Goal: Information Seeking & Learning: Learn about a topic

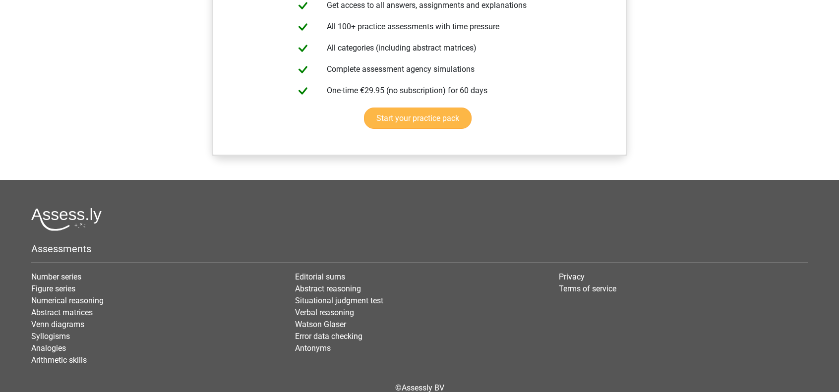
scroll to position [832, 0]
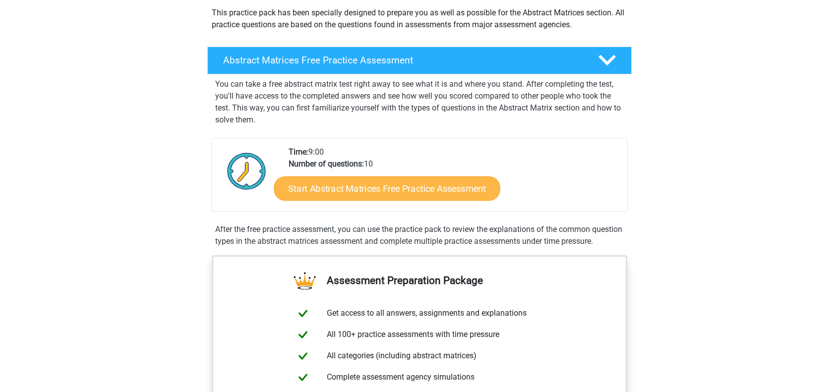
scroll to position [117, 0]
click at [381, 188] on font "Start Abstract Matrices Free Practice Assessment" at bounding box center [387, 188] width 198 height 11
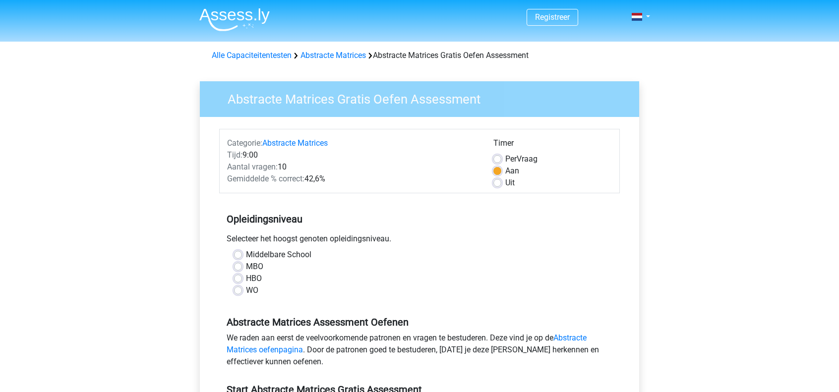
click at [671, 79] on div "Registreer Nederlands English" at bounding box center [419, 392] width 839 height 784
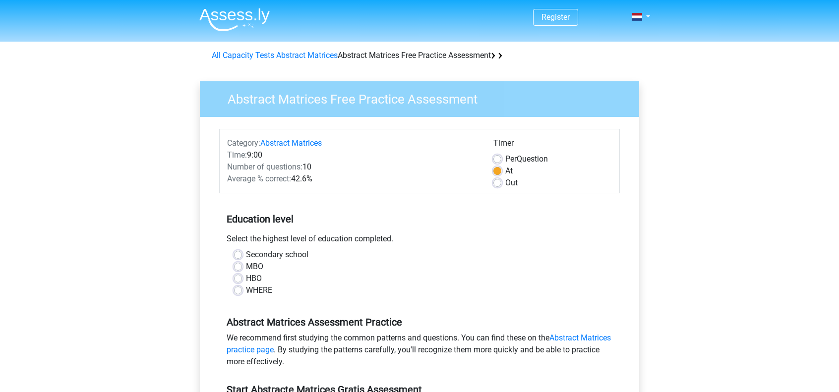
click at [681, 65] on div "Register Dutch English" at bounding box center [419, 392] width 839 height 784
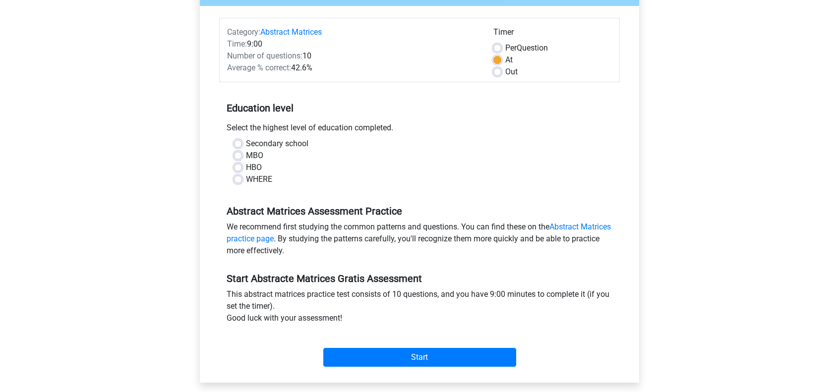
scroll to position [112, 0]
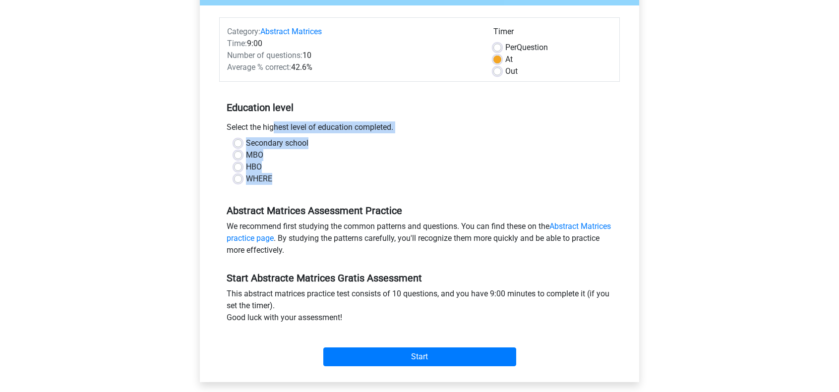
drag, startPoint x: 294, startPoint y: 184, endPoint x: 227, endPoint y: 129, distance: 86.1
click at [227, 129] on div "Education level Select the highest level of education completed. Secondary scho…" at bounding box center [419, 139] width 401 height 107
copy div "Select the highest level of education completed. Secondary school MBO HBO WHERE"
click at [246, 165] on label "HBO" at bounding box center [254, 167] width 16 height 12
click at [238, 165] on input "HBO" at bounding box center [238, 166] width 8 height 10
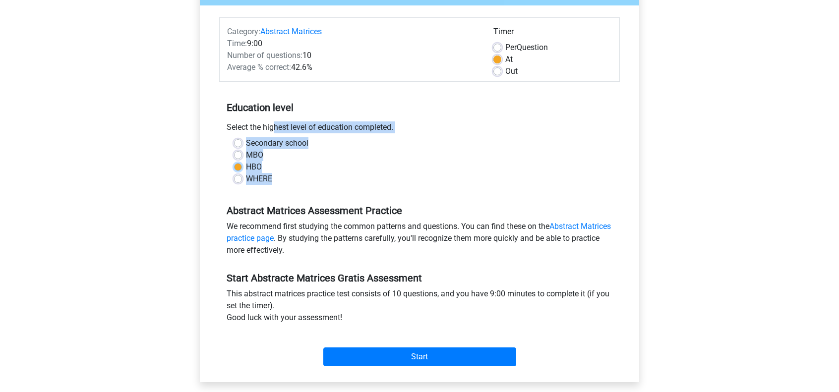
radio input "true"
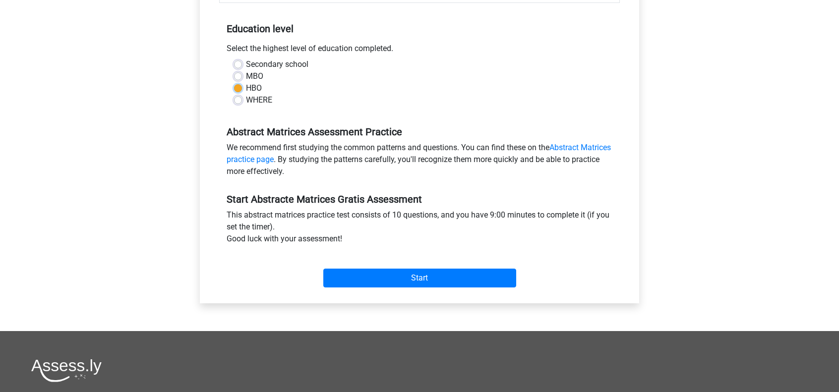
scroll to position [191, 0]
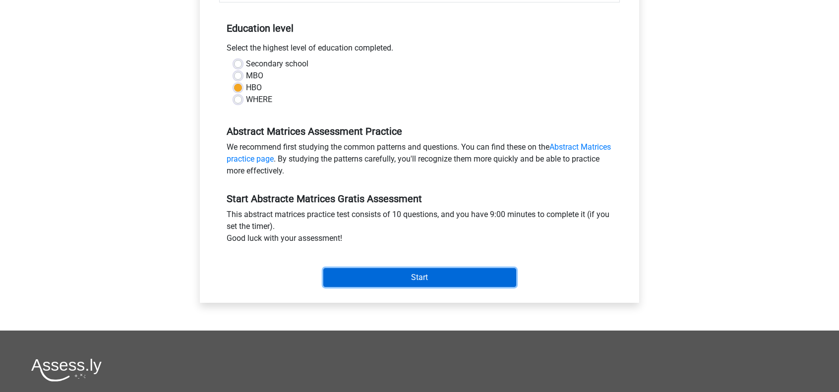
click at [402, 277] on input "Start" at bounding box center [419, 277] width 193 height 19
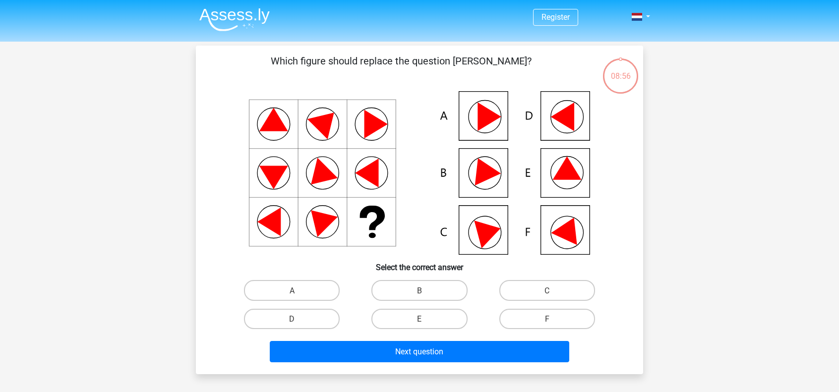
scroll to position [28, 0]
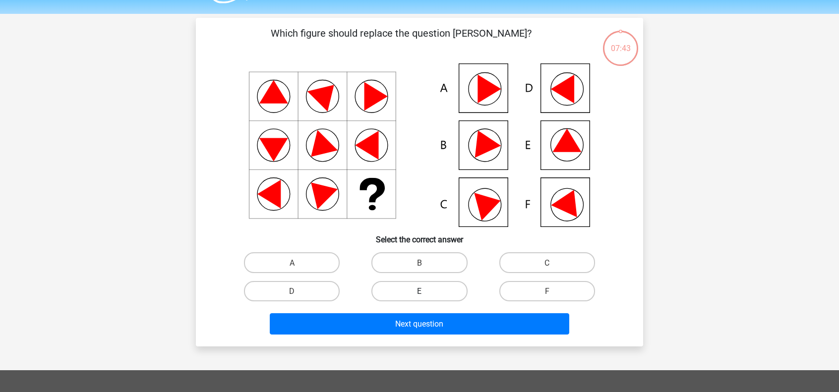
click at [419, 291] on font "E" at bounding box center [419, 291] width 4 height 9
click at [420, 291] on input "E" at bounding box center [423, 294] width 6 height 6
radio input "true"
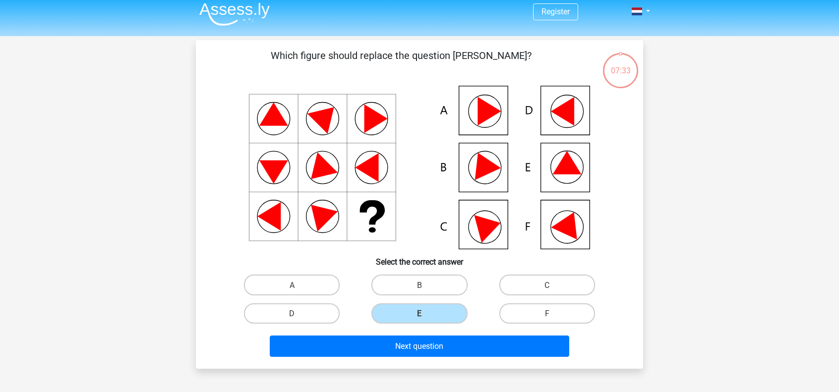
scroll to position [47, 0]
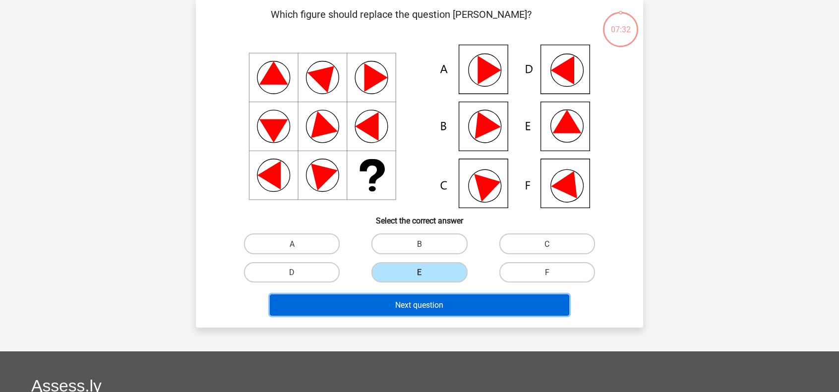
click at [463, 309] on button "Next question" at bounding box center [420, 305] width 300 height 21
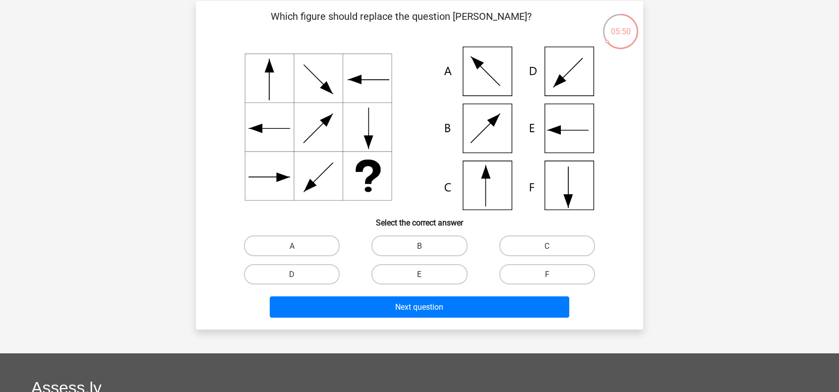
scroll to position [51, 0]
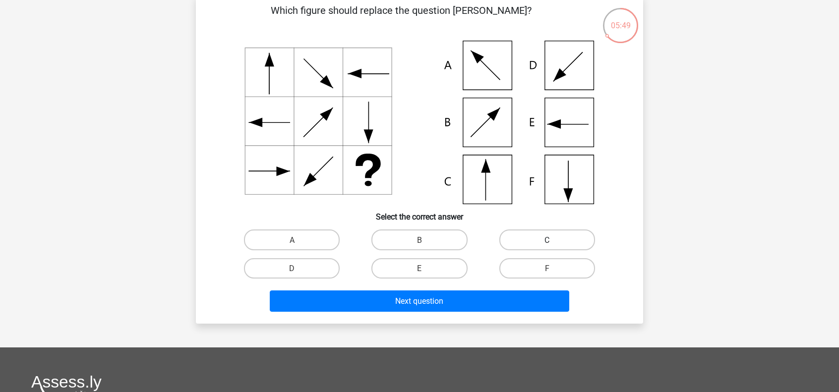
click at [541, 239] on label "C" at bounding box center [548, 240] width 96 height 20
click at [547, 240] on input "C" at bounding box center [550, 243] width 6 height 6
radio input "true"
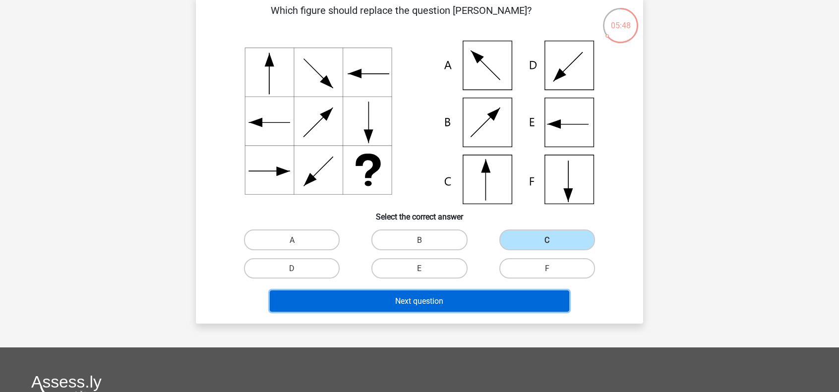
click at [445, 309] on button "Next question" at bounding box center [420, 301] width 300 height 21
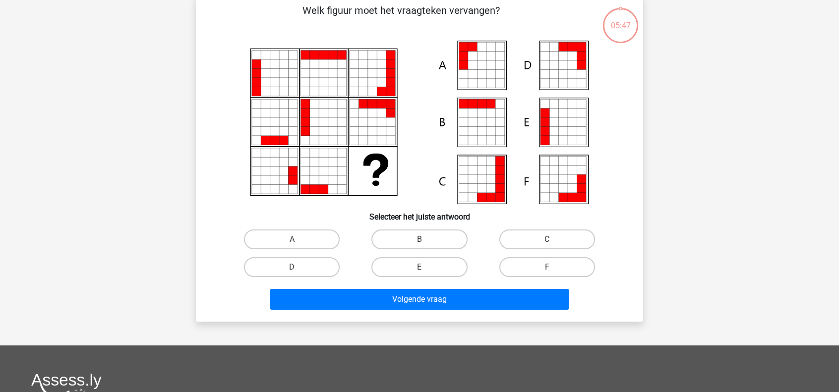
scroll to position [46, 0]
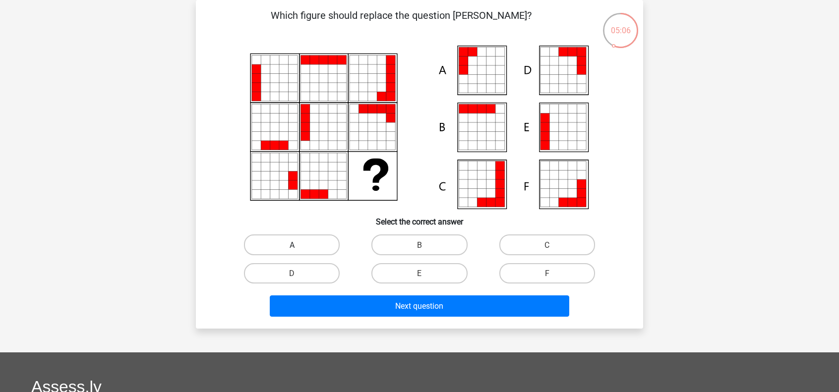
click at [303, 247] on label "A" at bounding box center [292, 245] width 96 height 20
click at [299, 247] on input "A" at bounding box center [295, 248] width 6 height 6
radio input "true"
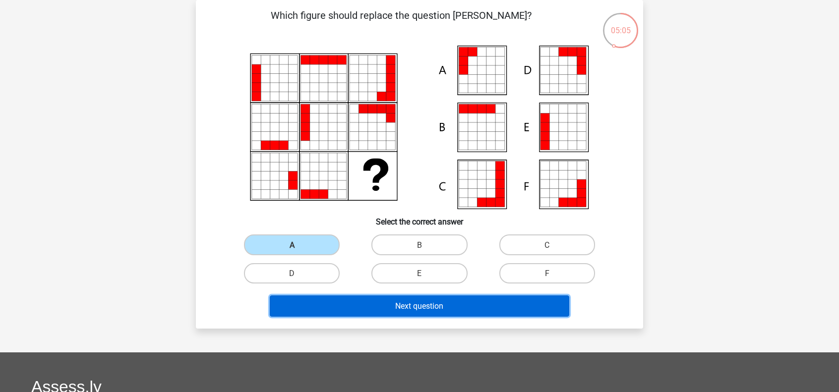
click at [420, 309] on font "Next question" at bounding box center [419, 306] width 48 height 9
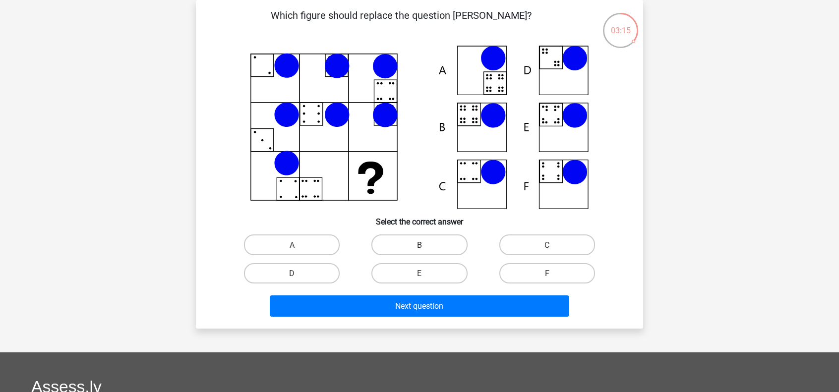
click at [420, 242] on font "B" at bounding box center [419, 245] width 5 height 9
click at [420, 245] on input "B" at bounding box center [423, 248] width 6 height 6
radio input "true"
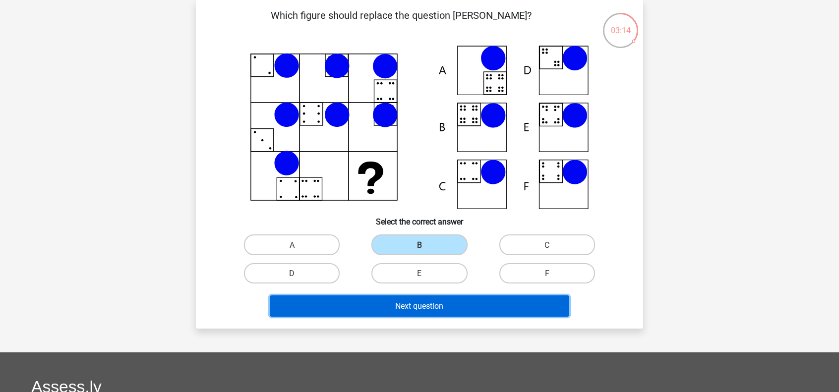
click at [432, 300] on button "Next question" at bounding box center [420, 306] width 300 height 21
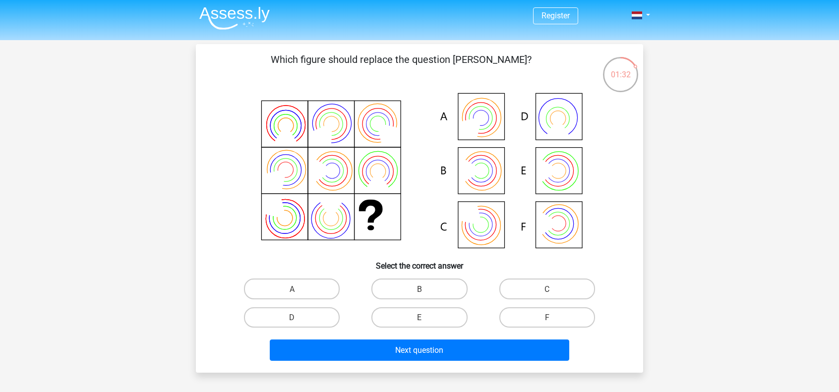
scroll to position [1, 0]
click at [534, 291] on label "C" at bounding box center [548, 289] width 96 height 20
click at [547, 291] on input "C" at bounding box center [550, 292] width 6 height 6
radio input "true"
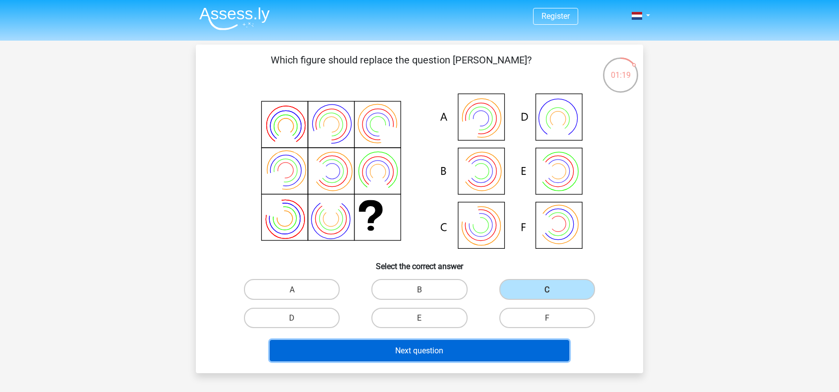
click at [471, 352] on button "Next question" at bounding box center [420, 350] width 300 height 21
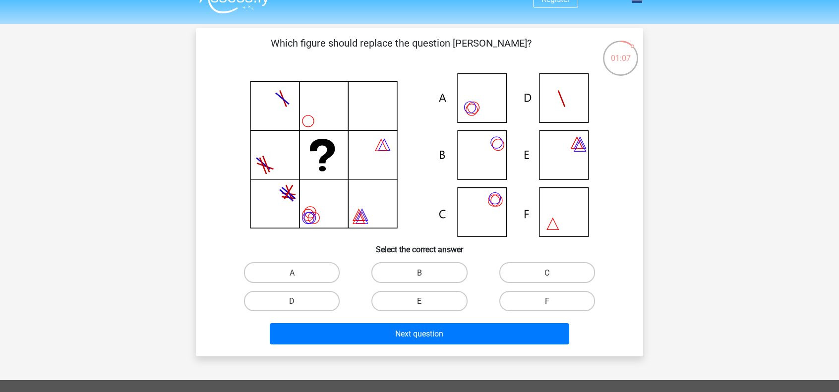
scroll to position [23, 0]
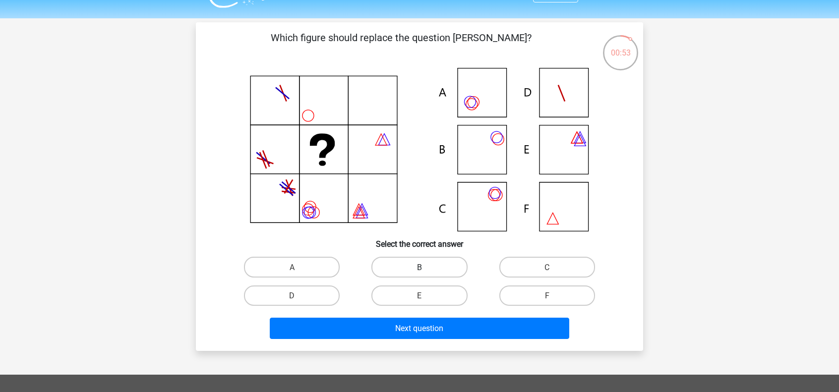
click at [431, 269] on label "B" at bounding box center [420, 267] width 96 height 20
click at [426, 269] on input "B" at bounding box center [423, 270] width 6 height 6
radio input "true"
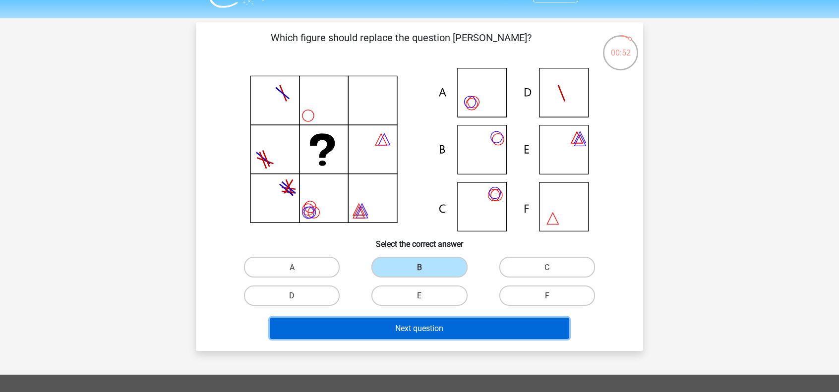
click at [412, 330] on font "Next question" at bounding box center [419, 328] width 48 height 9
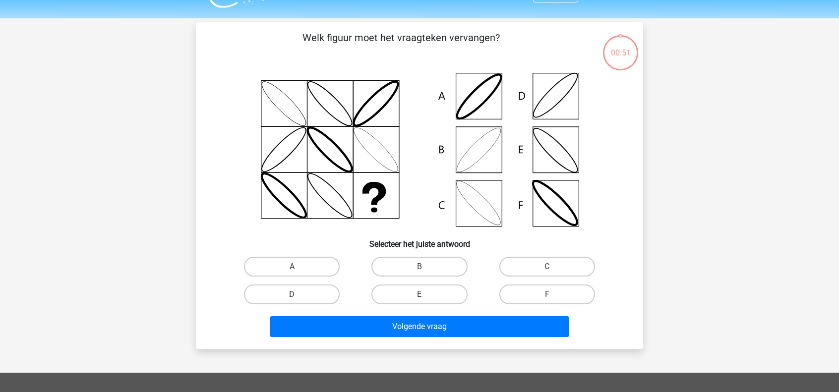
scroll to position [46, 0]
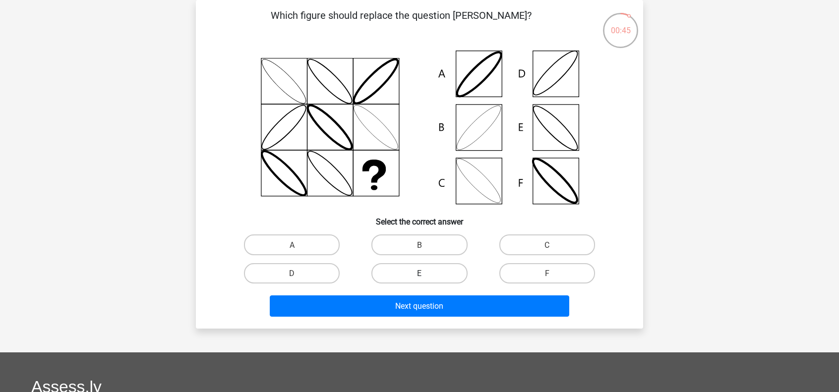
click at [431, 269] on label "E" at bounding box center [420, 273] width 96 height 20
click at [426, 273] on input "E" at bounding box center [423, 276] width 6 height 6
radio input "true"
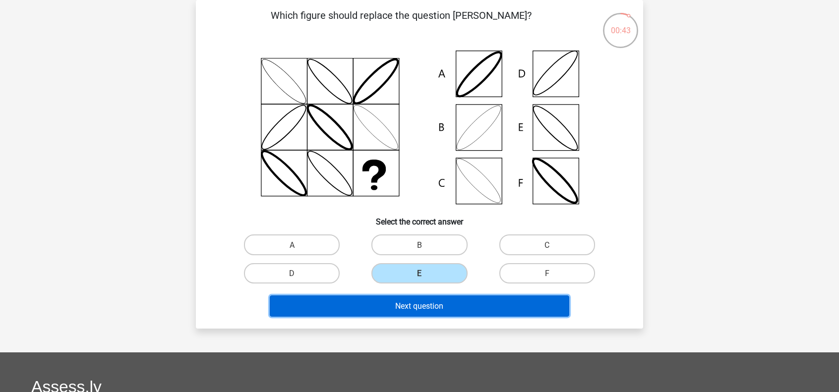
click at [421, 313] on button "Next question" at bounding box center [420, 306] width 300 height 21
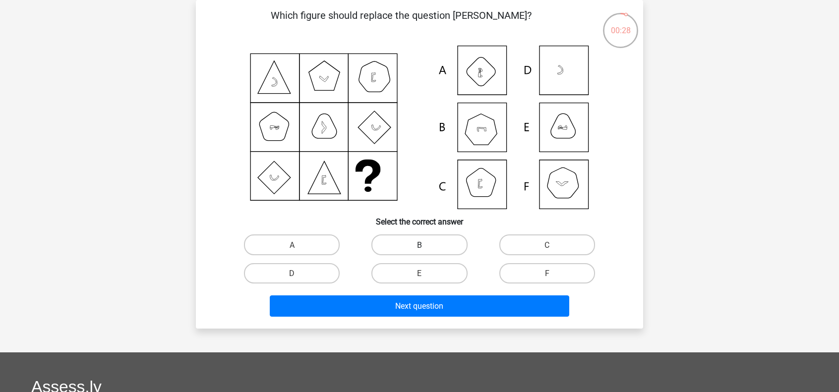
click at [445, 246] on label "B" at bounding box center [420, 245] width 96 height 20
click at [426, 246] on input "B" at bounding box center [423, 248] width 6 height 6
radio input "true"
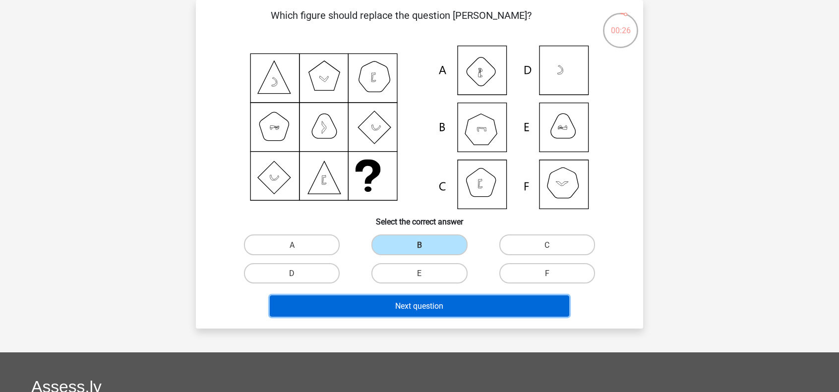
click at [417, 309] on font "Next question" at bounding box center [419, 306] width 48 height 9
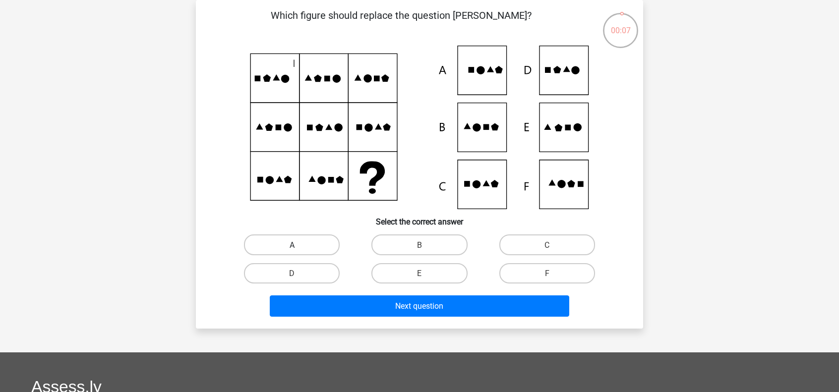
click at [330, 248] on label "A" at bounding box center [292, 245] width 96 height 20
click at [299, 248] on input "A" at bounding box center [295, 248] width 6 height 6
radio input "true"
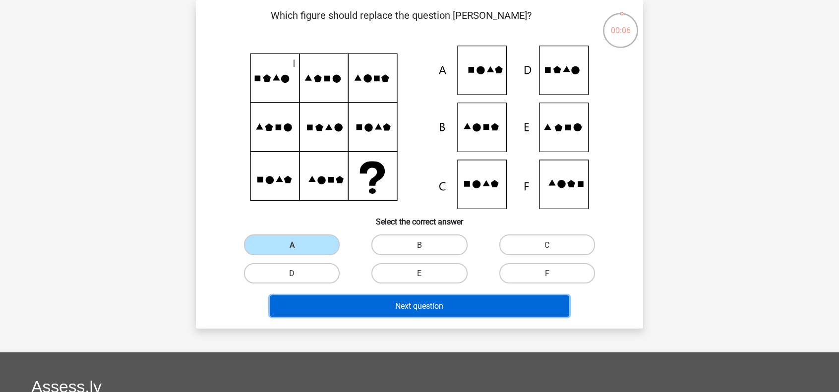
click at [364, 303] on button "Next question" at bounding box center [420, 306] width 300 height 21
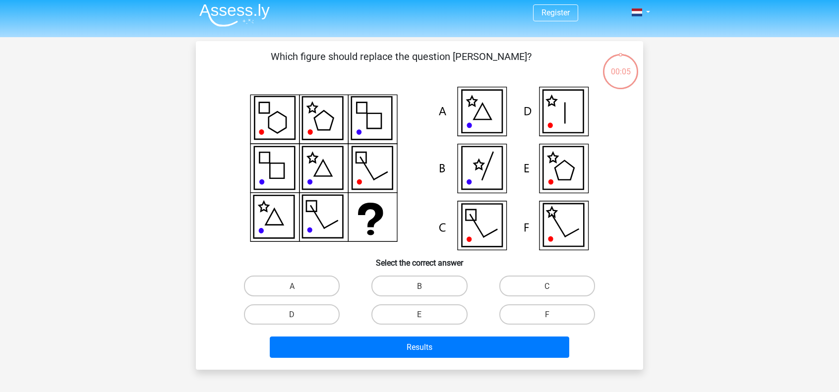
scroll to position [3, 0]
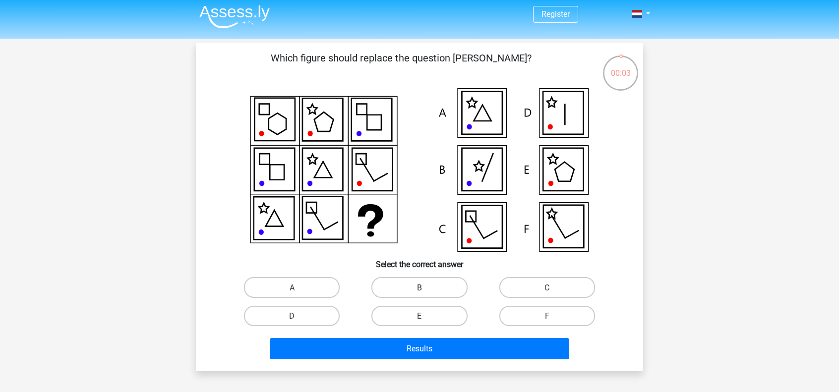
click at [445, 279] on label "B" at bounding box center [420, 287] width 96 height 20
click at [426, 287] on input "B" at bounding box center [423, 290] width 6 height 6
radio input "true"
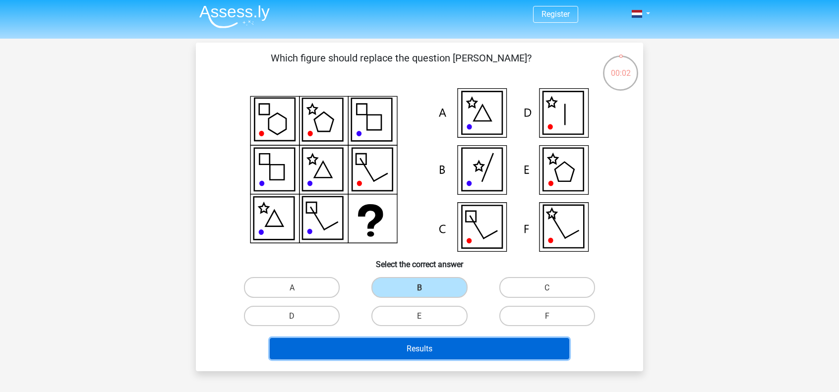
click at [423, 345] on font "Results" at bounding box center [420, 348] width 26 height 9
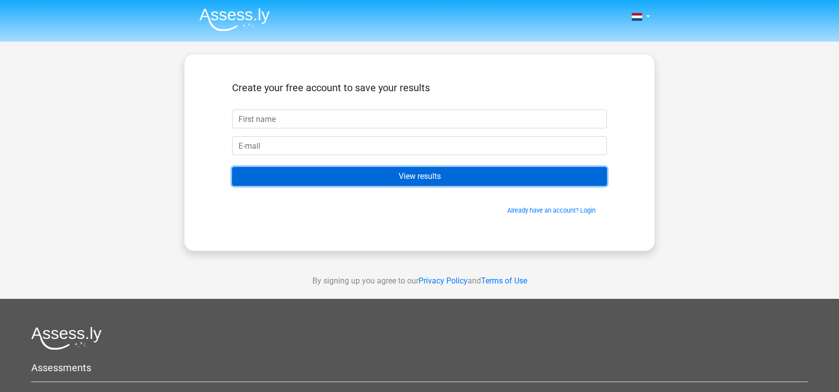
click at [406, 183] on input "View results" at bounding box center [419, 176] width 375 height 19
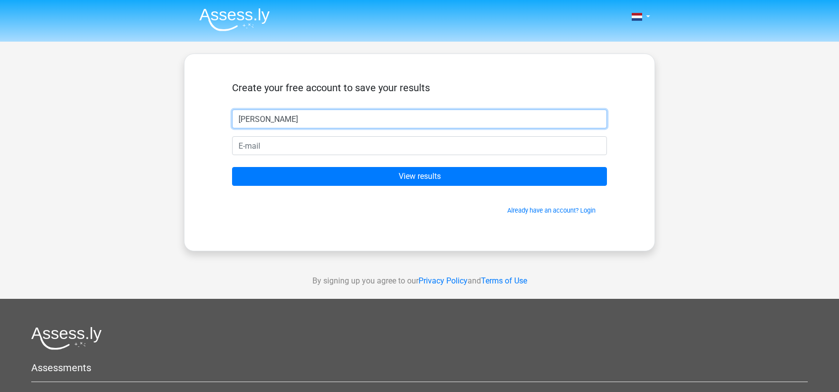
type input "[PERSON_NAME]"
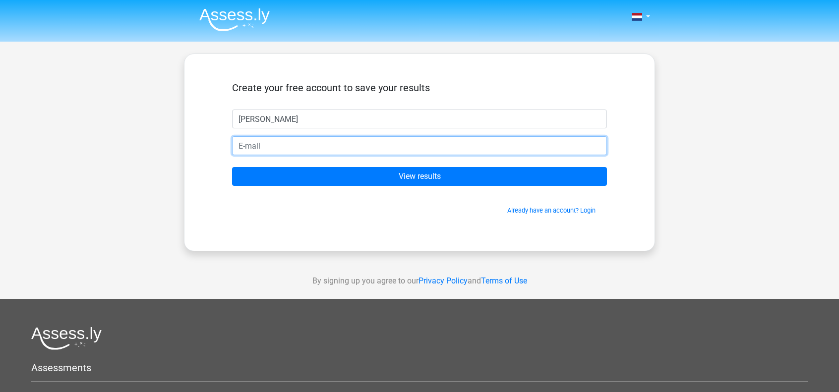
click at [330, 145] on input "email" at bounding box center [419, 145] width 375 height 19
type input "[EMAIL_ADDRESS][DOMAIN_NAME]"
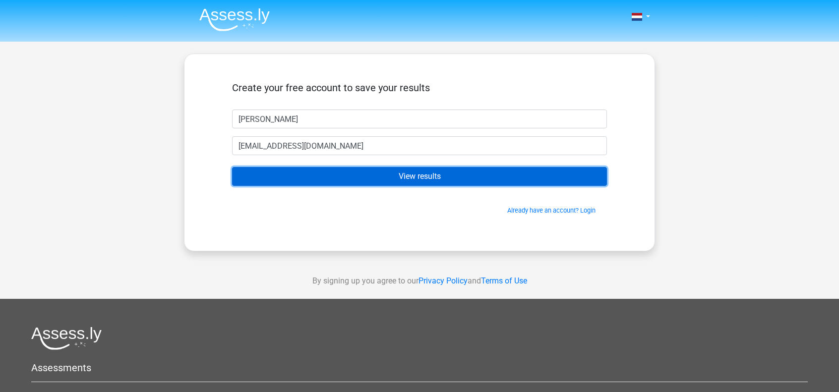
click at [342, 176] on input "View results" at bounding box center [419, 176] width 375 height 19
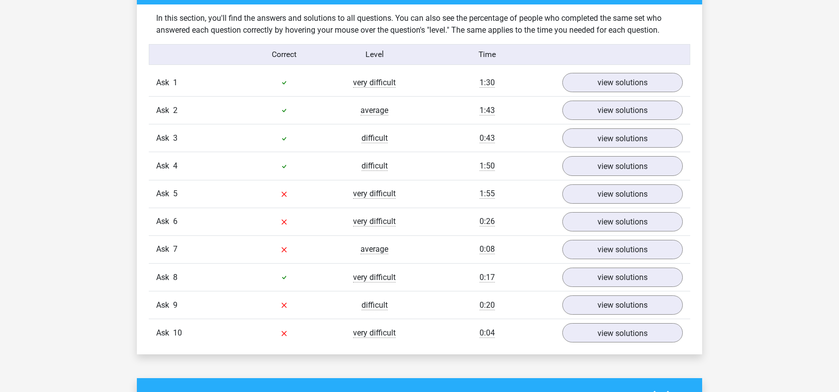
scroll to position [776, 0]
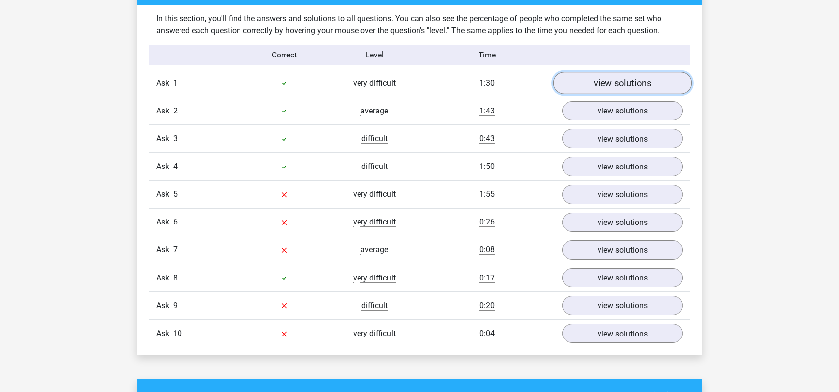
click at [594, 84] on font "view solutions" at bounding box center [623, 83] width 58 height 11
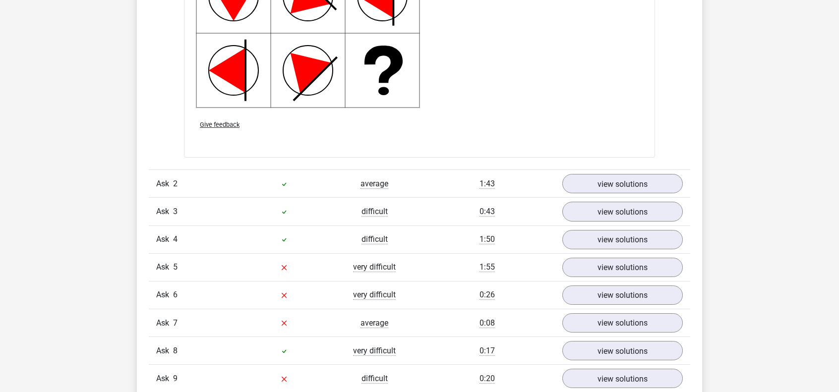
scroll to position [1345, 0]
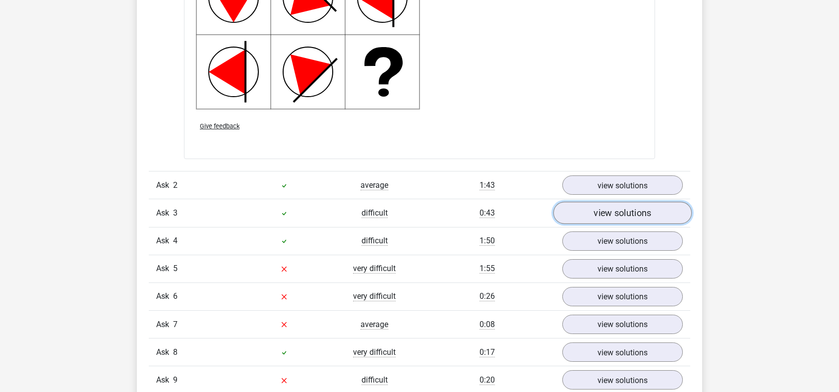
click at [578, 213] on link "view solutions" at bounding box center [623, 213] width 138 height 22
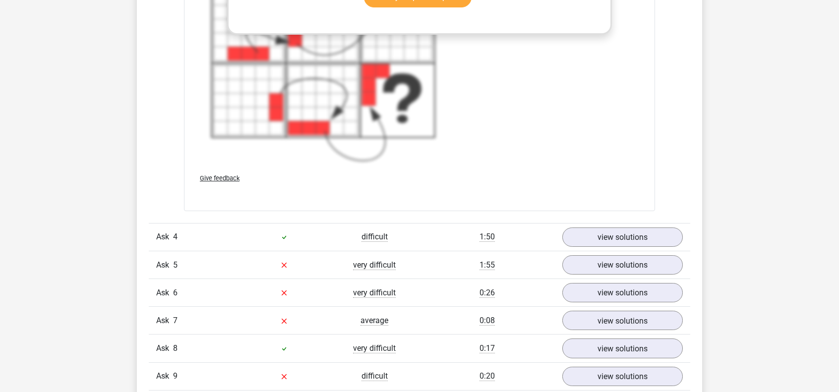
scroll to position [2080, 0]
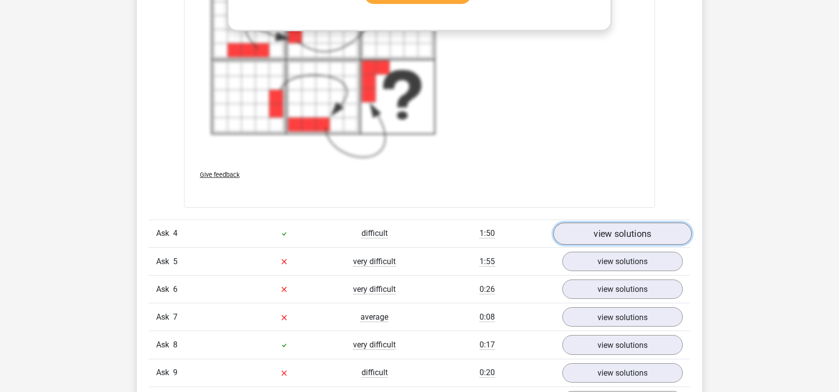
click at [604, 231] on font "view solutions" at bounding box center [623, 234] width 58 height 11
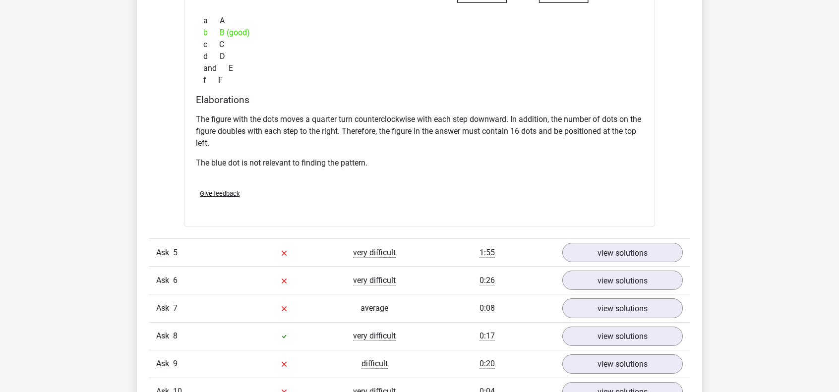
scroll to position [2521, 0]
click at [606, 250] on font "view solutions" at bounding box center [623, 253] width 58 height 11
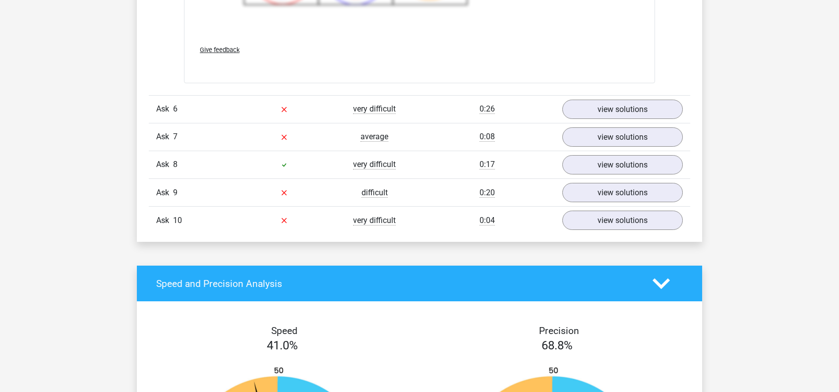
scroll to position [3359, 0]
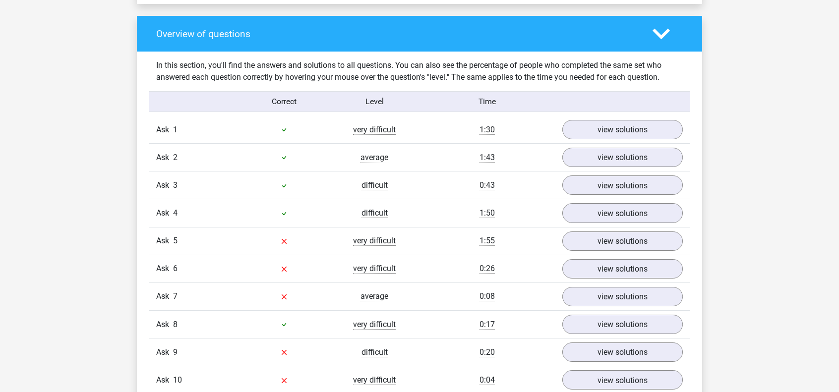
scroll to position [712, 0]
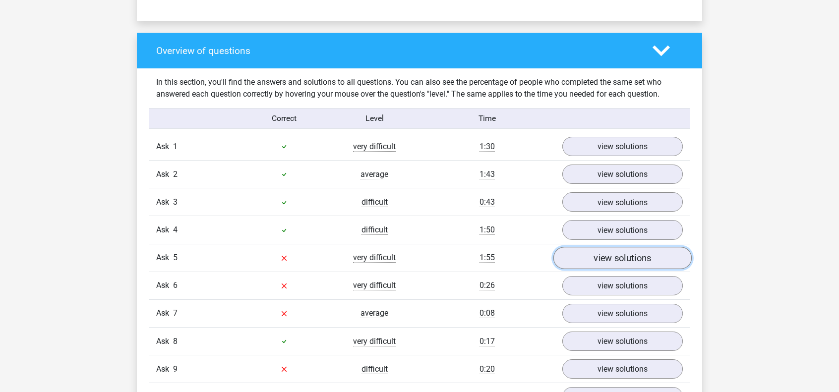
click at [587, 258] on link "view solutions" at bounding box center [623, 258] width 138 height 22
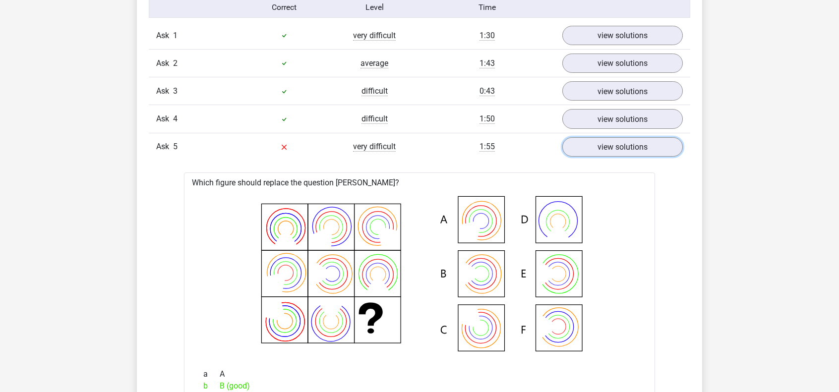
scroll to position [823, 0]
